Goal: Transaction & Acquisition: Purchase product/service

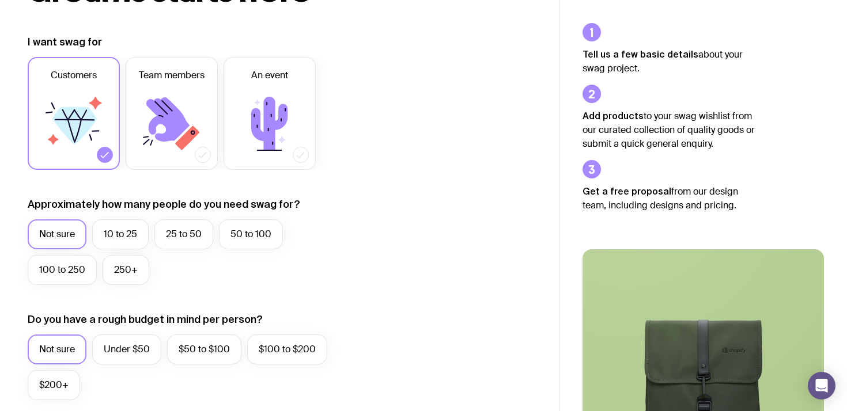
scroll to position [143, 0]
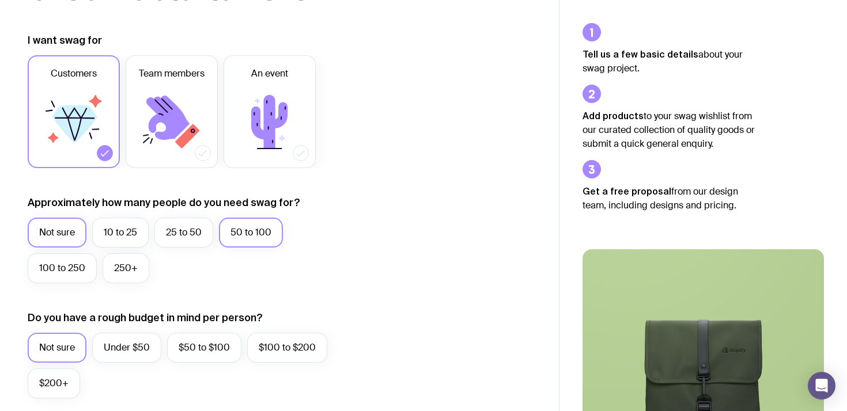
click at [250, 236] on label "50 to 100" at bounding box center [251, 233] width 64 height 30
click at [0, 0] on input "50 to 100" at bounding box center [0, 0] width 0 height 0
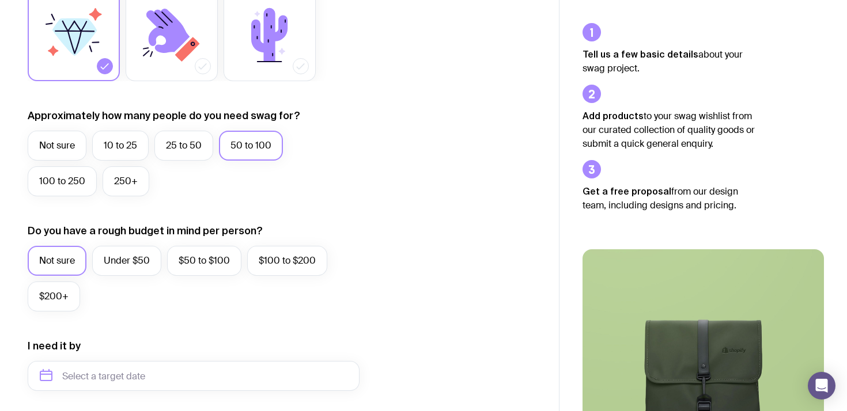
scroll to position [231, 0]
click at [135, 263] on label "Under $50" at bounding box center [126, 260] width 69 height 30
click at [0, 0] on input "Under $50" at bounding box center [0, 0] width 0 height 0
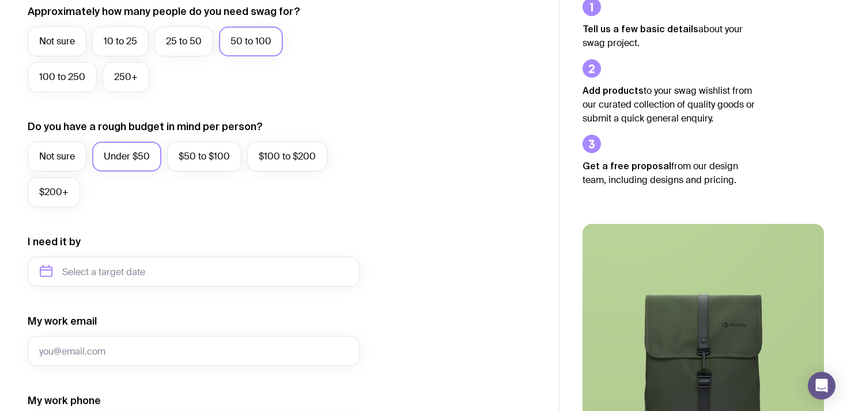
scroll to position [381, 0]
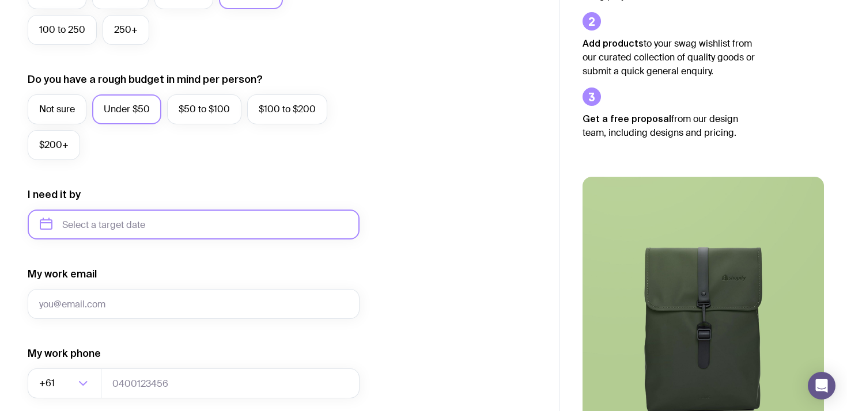
click at [145, 236] on input "text" at bounding box center [194, 225] width 332 height 30
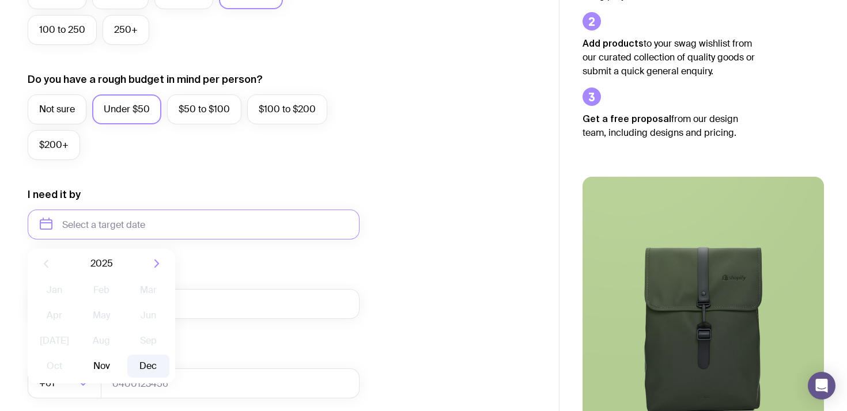
click at [150, 365] on button "Dec" at bounding box center [148, 366] width 42 height 23
type input "December 2025"
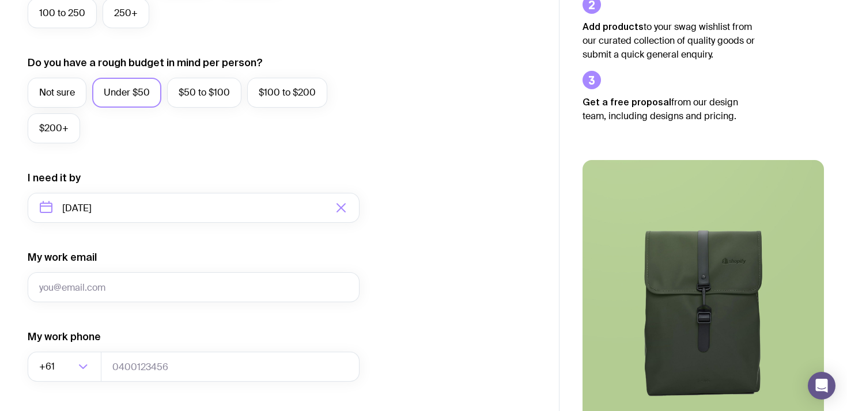
scroll to position [0, 0]
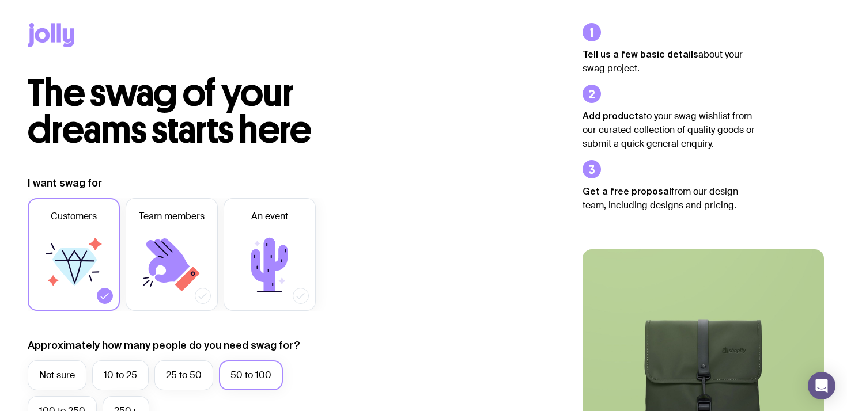
click at [55, 25] on icon at bounding box center [51, 35] width 47 height 24
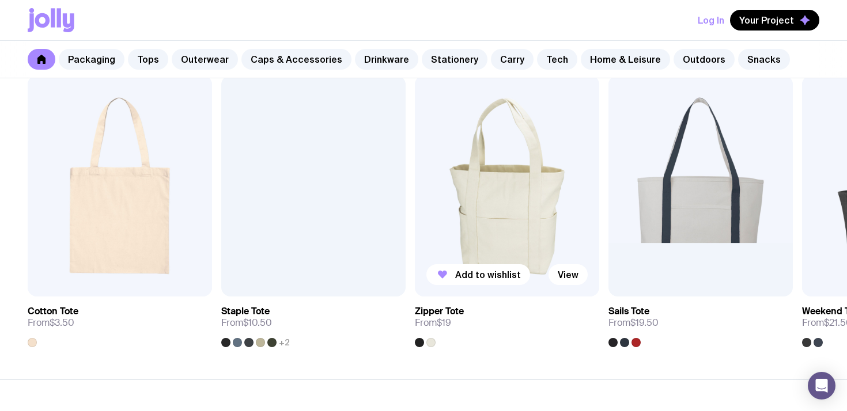
scroll to position [2486, 0]
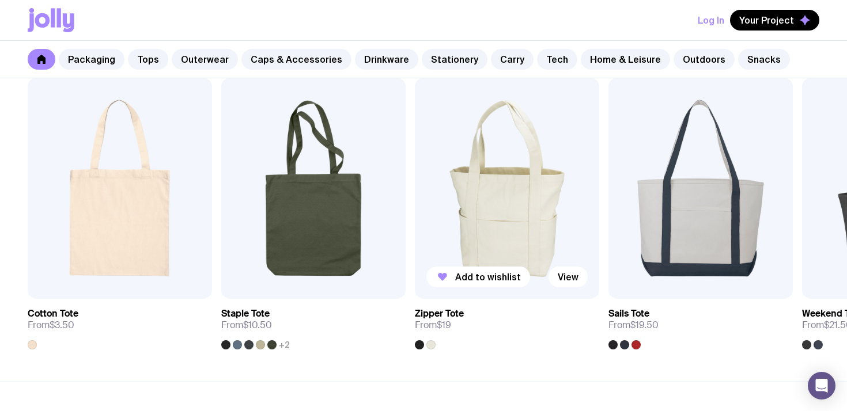
click at [537, 194] on img at bounding box center [507, 188] width 184 height 221
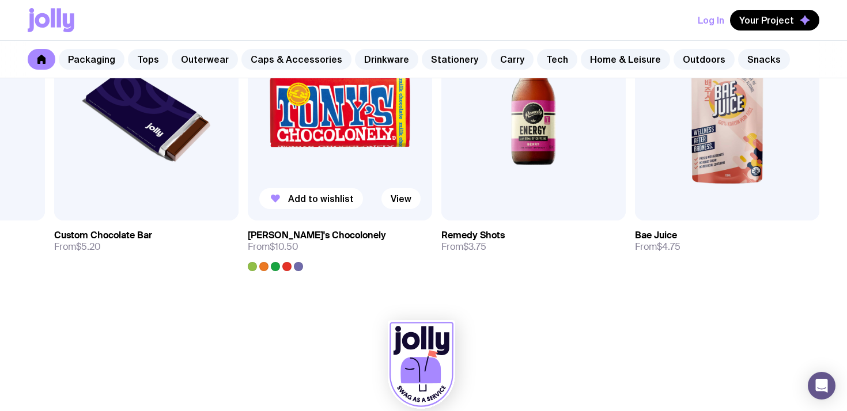
scroll to position [4088, 0]
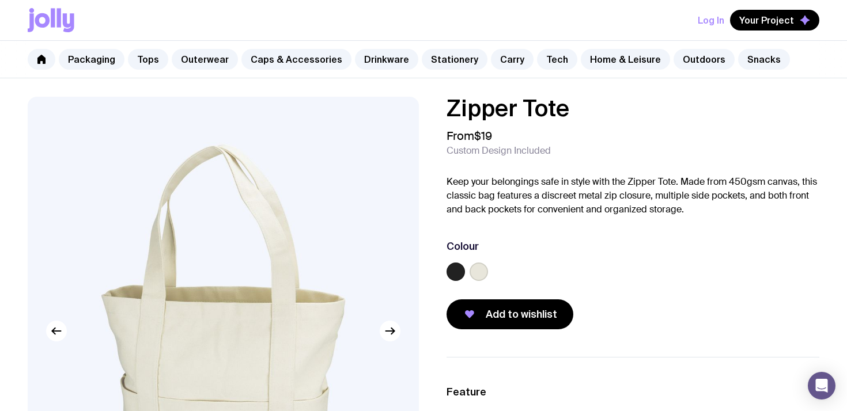
click at [452, 267] on label at bounding box center [455, 272] width 18 height 18
click at [0, 0] on input "radio" at bounding box center [0, 0] width 0 height 0
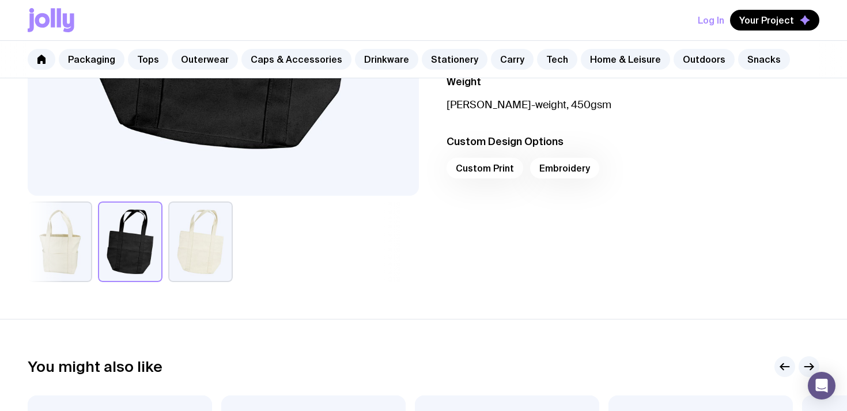
scroll to position [386, 0]
